Goal: Navigation & Orientation: Find specific page/section

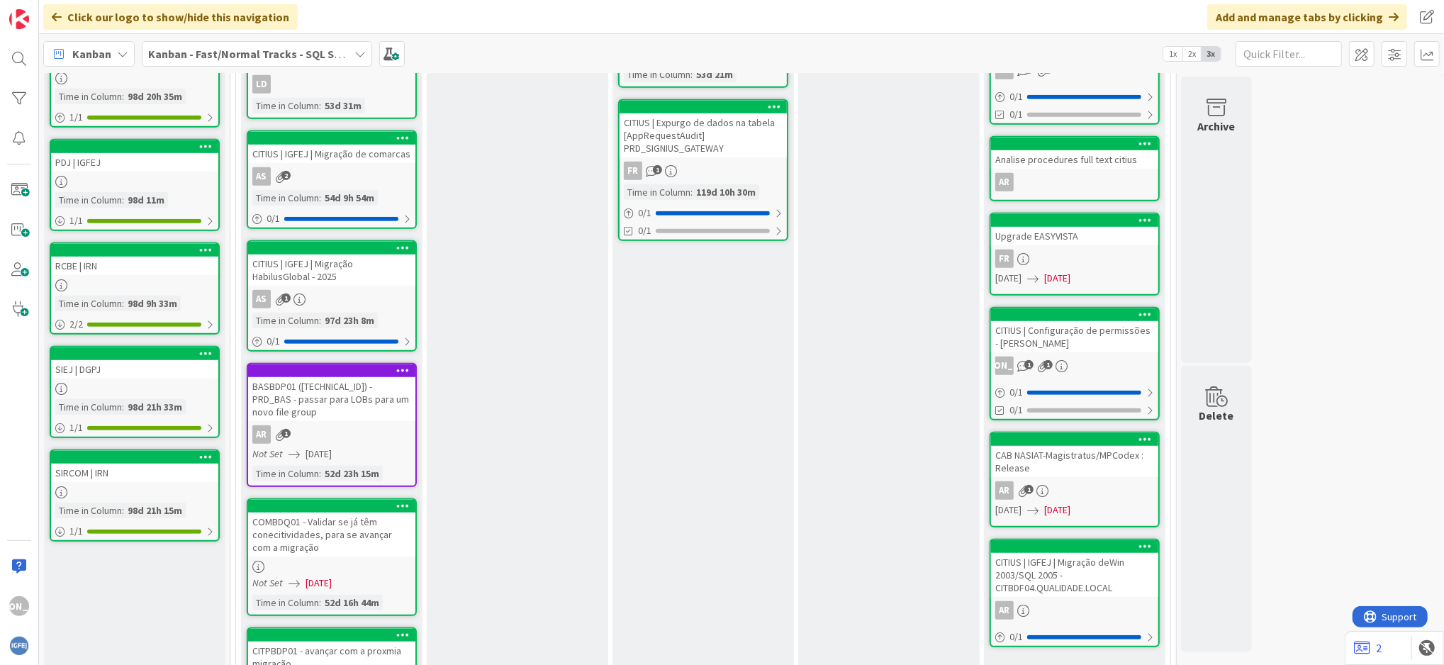
scroll to position [746, 0]
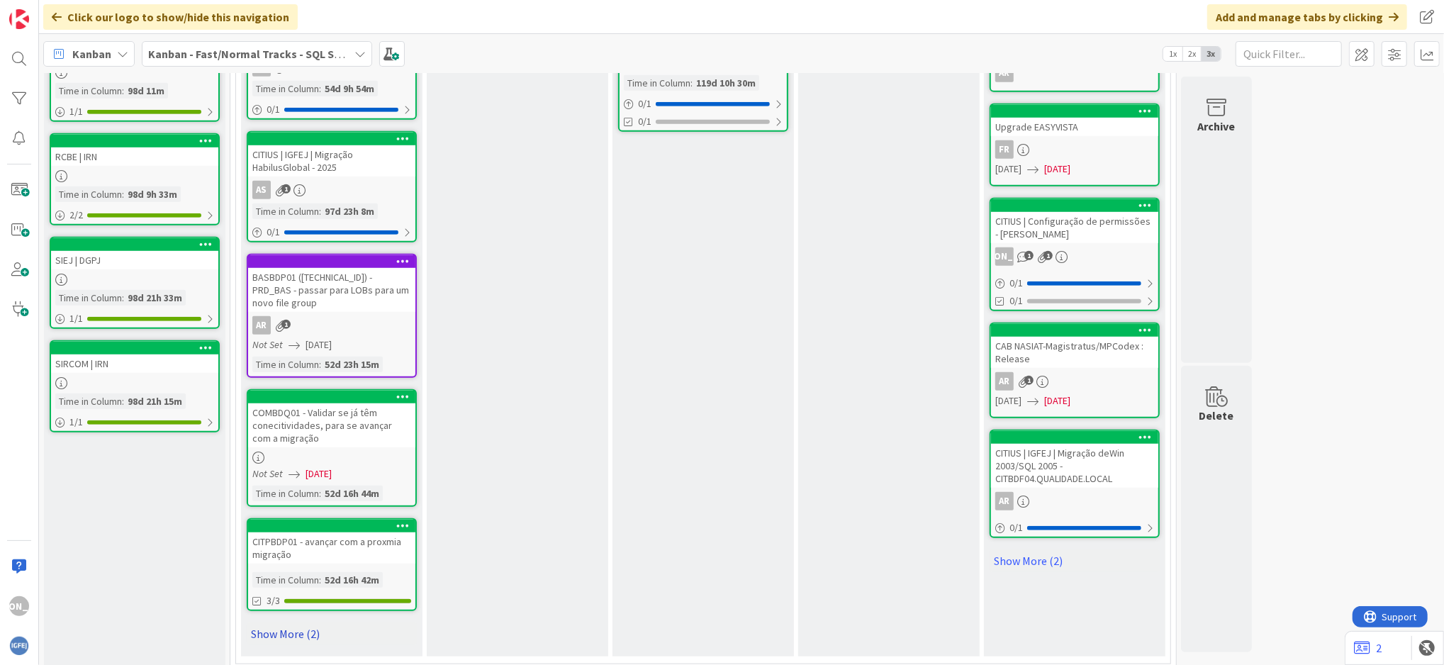
click at [307, 622] on link "Show More (2)" at bounding box center [332, 633] width 170 height 23
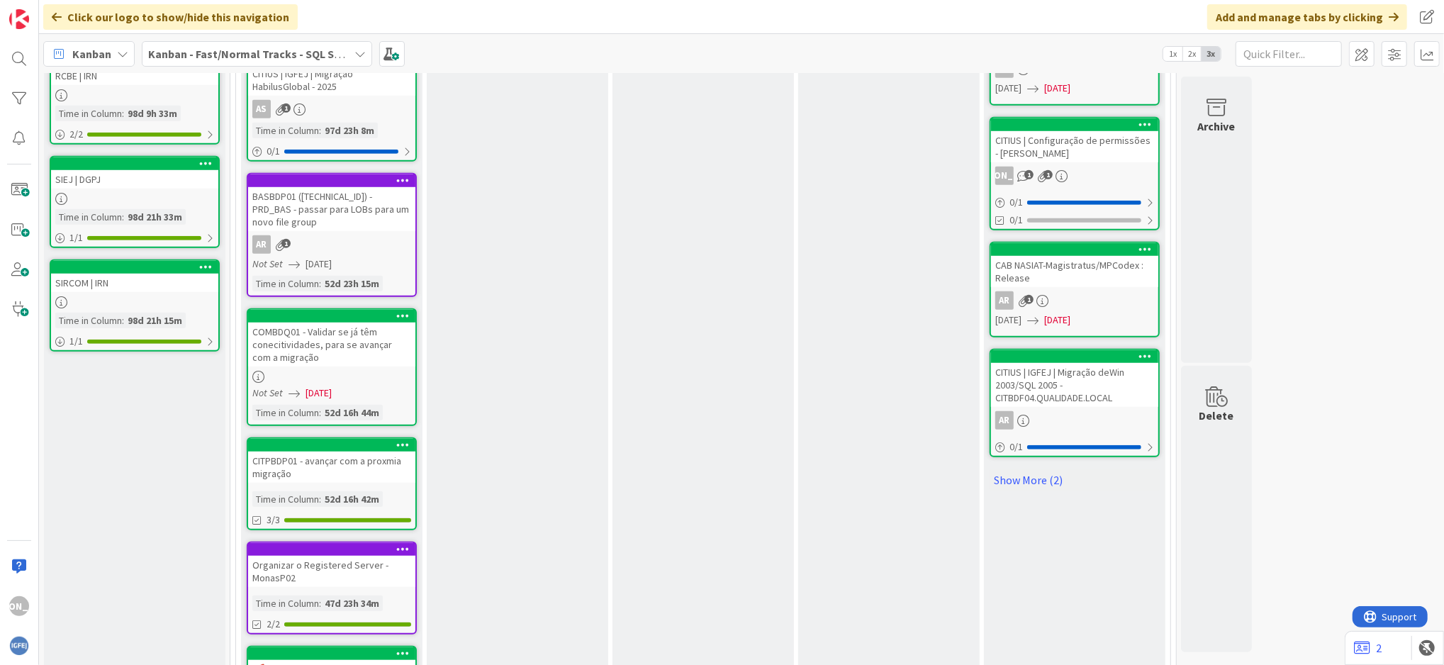
scroll to position [970, 0]
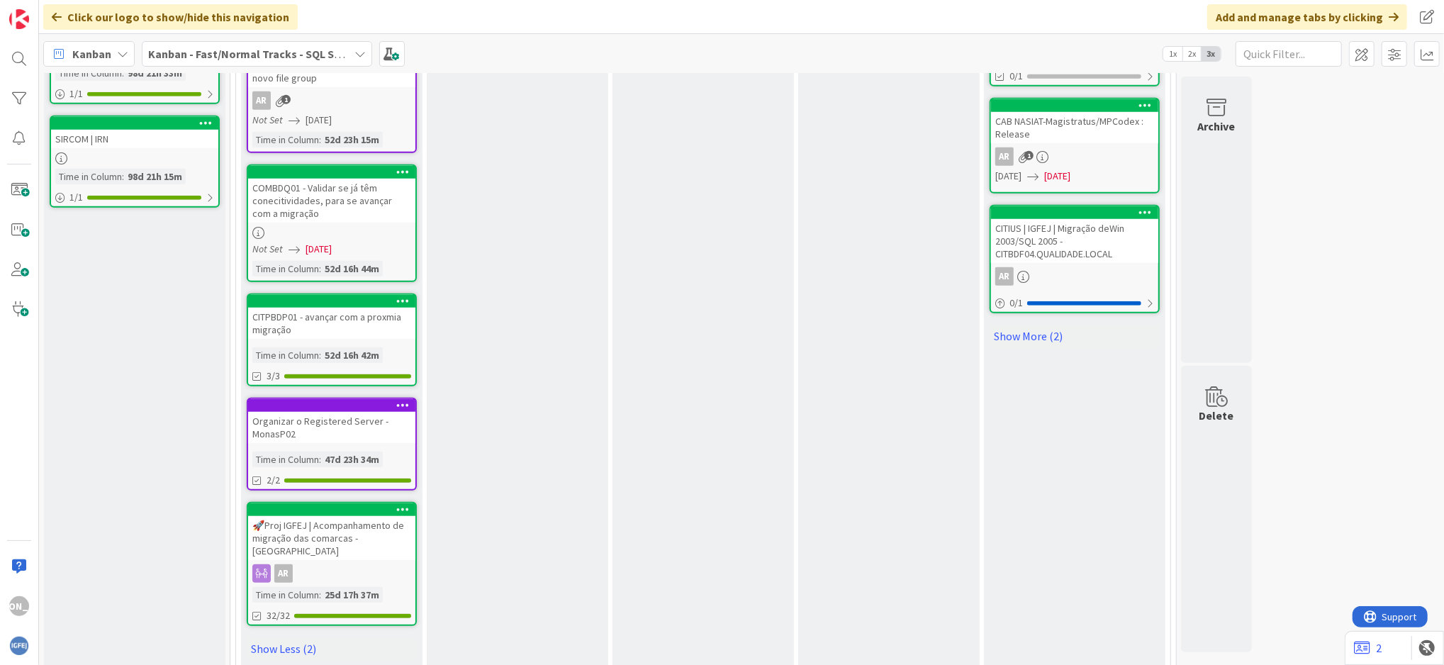
click at [371, 417] on div "Organizar o Registered Server - MonasP02" at bounding box center [331, 427] width 167 height 31
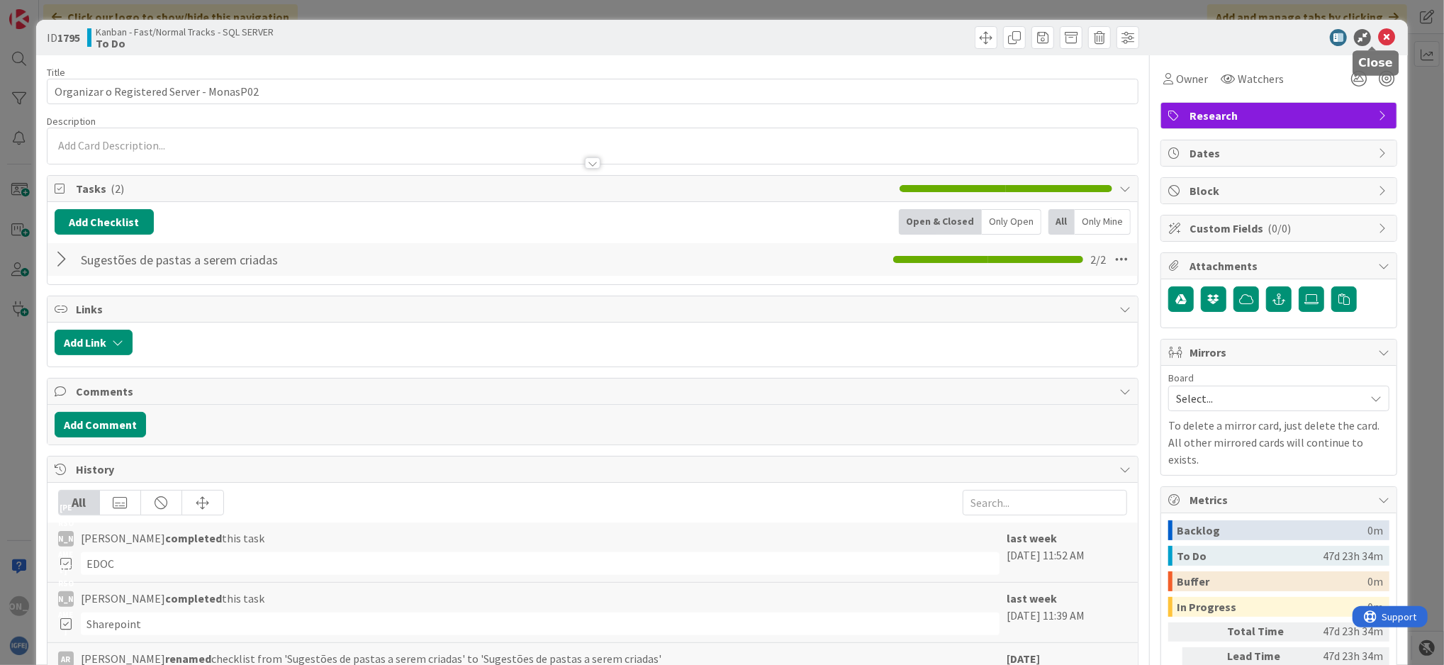
click at [1378, 38] on icon at bounding box center [1386, 37] width 17 height 17
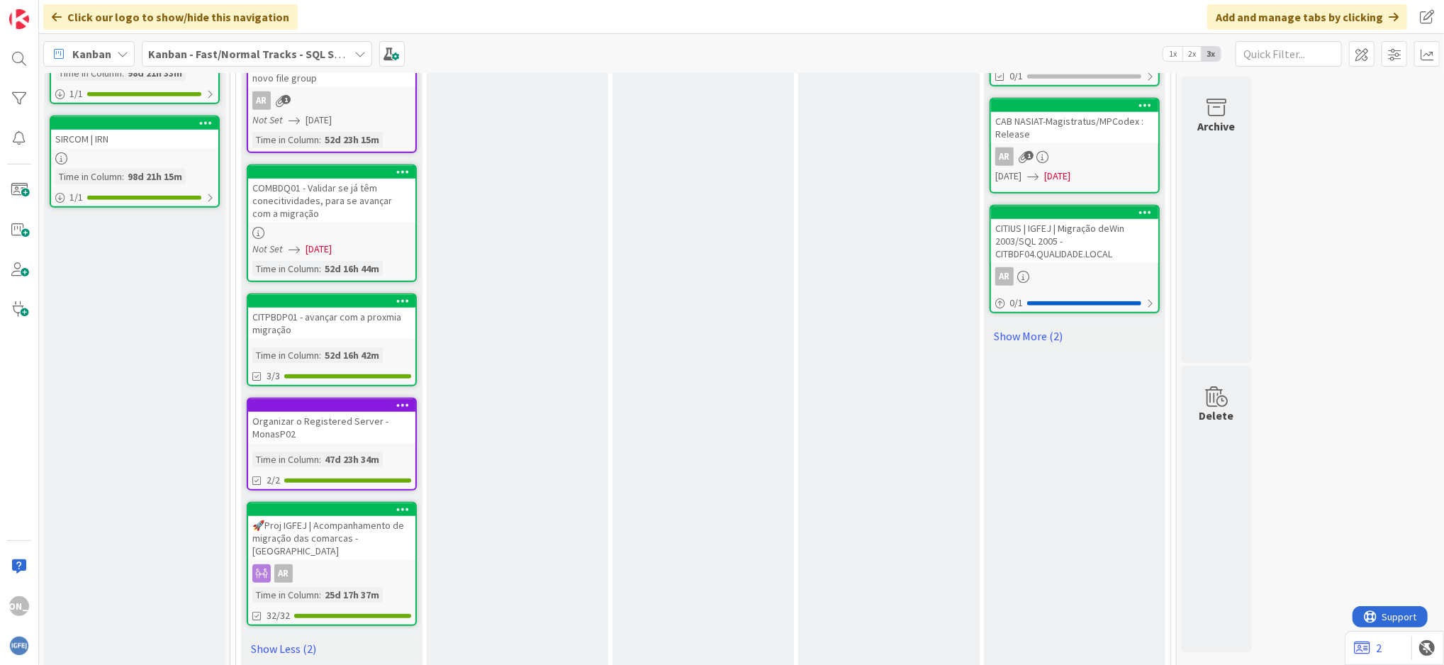
click at [349, 564] on div "AR" at bounding box center [331, 573] width 167 height 18
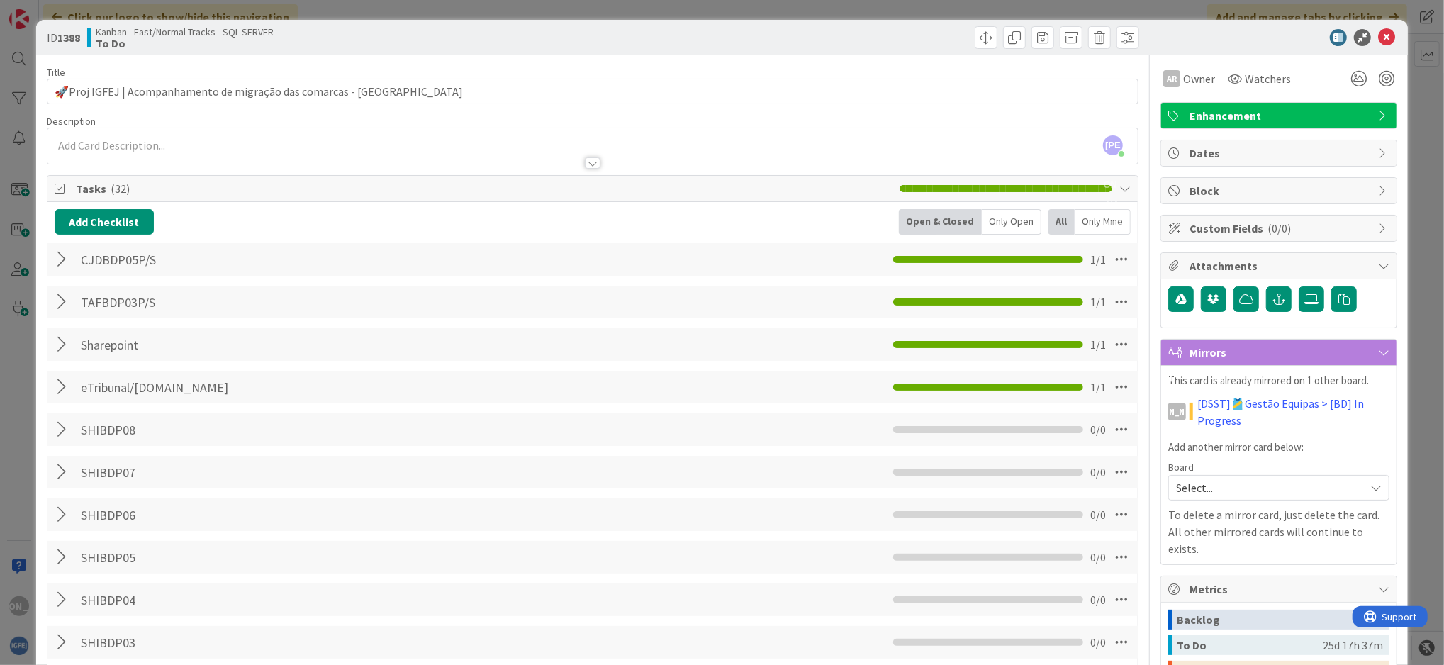
click at [62, 293] on div at bounding box center [64, 302] width 18 height 26
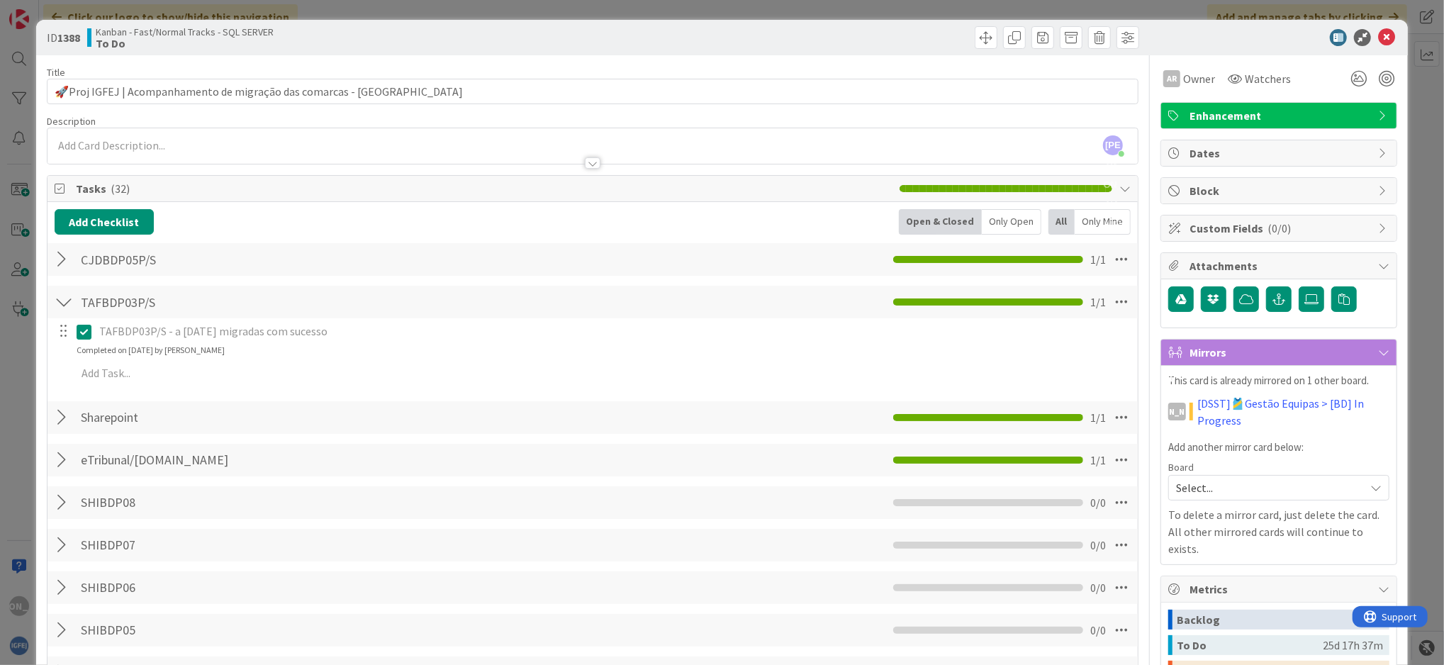
click at [62, 293] on div at bounding box center [64, 302] width 18 height 26
